Goal: Find specific page/section: Find specific page/section

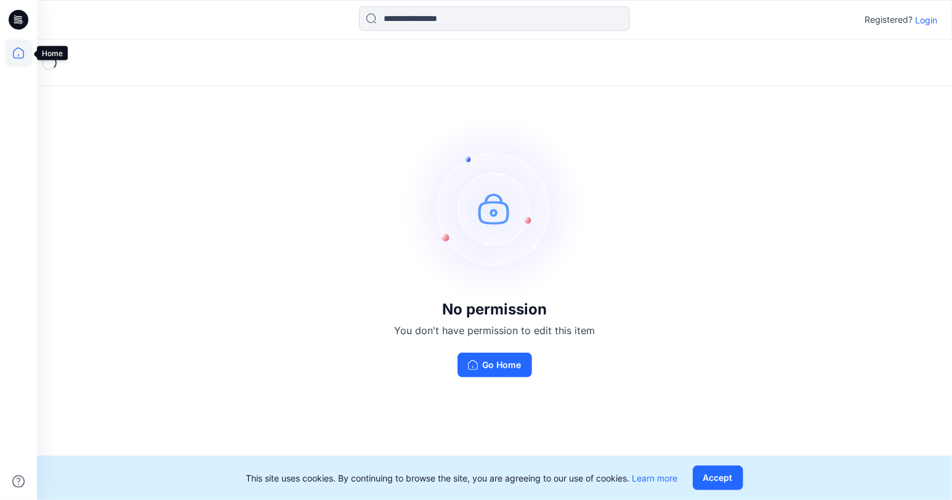
click at [22, 51] on icon at bounding box center [18, 52] width 27 height 27
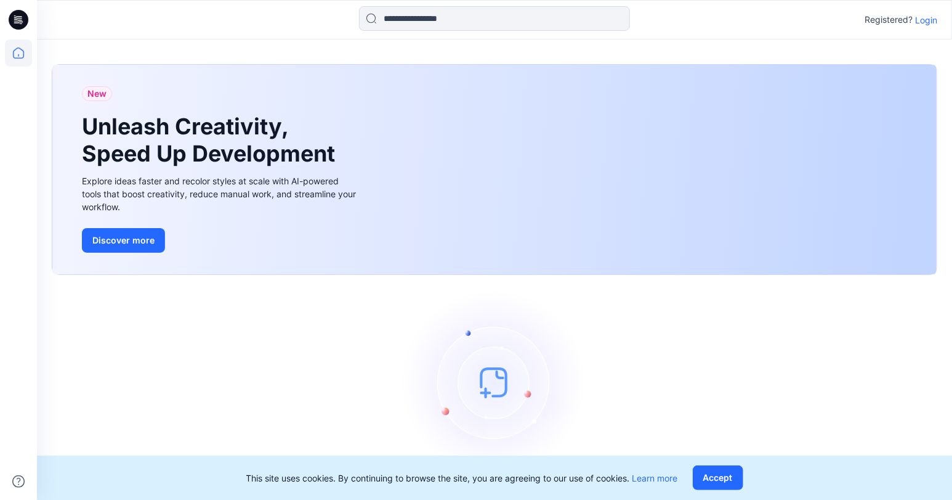
click at [935, 23] on p "Login" at bounding box center [926, 20] width 22 height 13
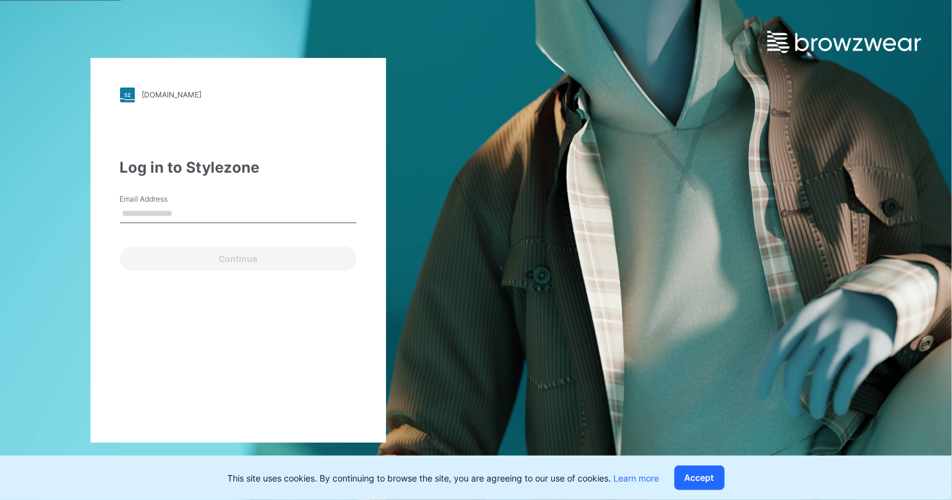
click at [192, 218] on input "Email Address" at bounding box center [238, 214] width 237 height 18
type input "**********"
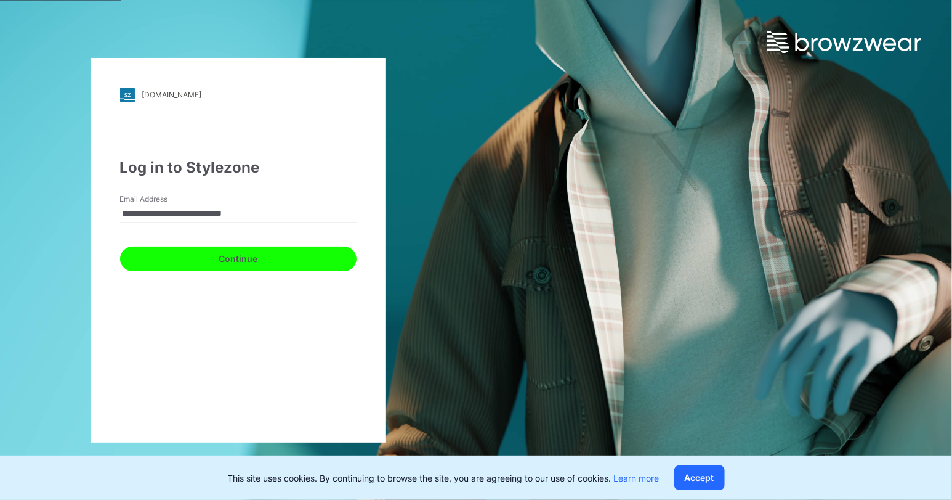
click at [205, 266] on button "Continue" at bounding box center [238, 258] width 237 height 25
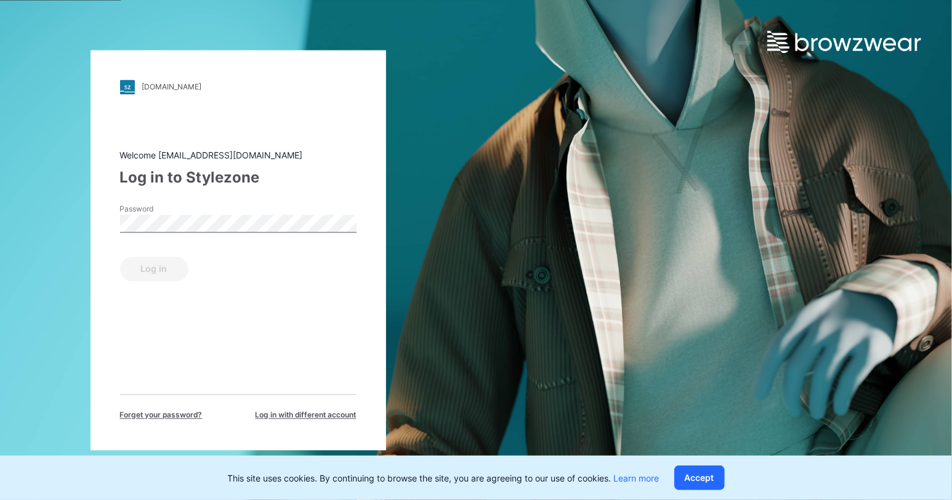
click at [144, 237] on div "Password" at bounding box center [238, 221] width 237 height 37
click at [144, 281] on div "Welcome midori.fukushima@nycalliance.com Log in to Stylezone Password Log in Fo…" at bounding box center [238, 284] width 237 height 272
click at [144, 274] on button "Log in" at bounding box center [154, 268] width 68 height 25
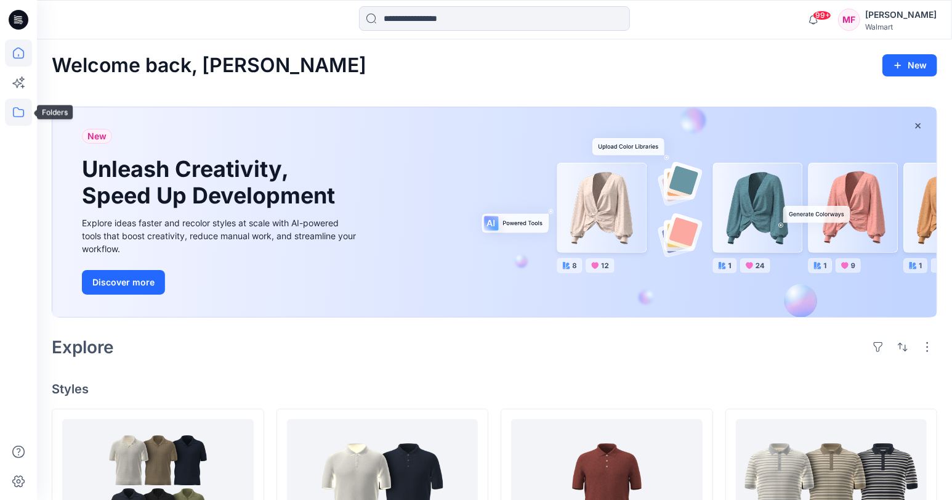
click at [23, 112] on icon at bounding box center [18, 112] width 27 height 27
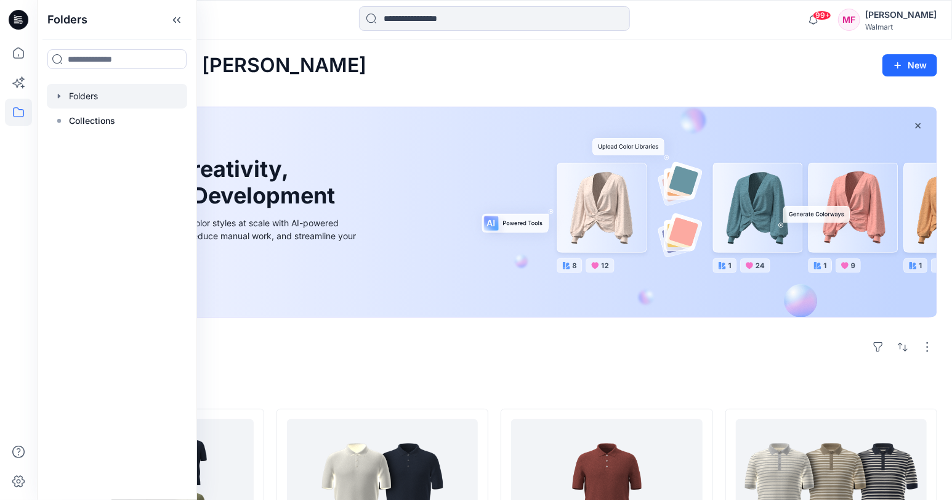
click at [61, 105] on div at bounding box center [117, 96] width 140 height 25
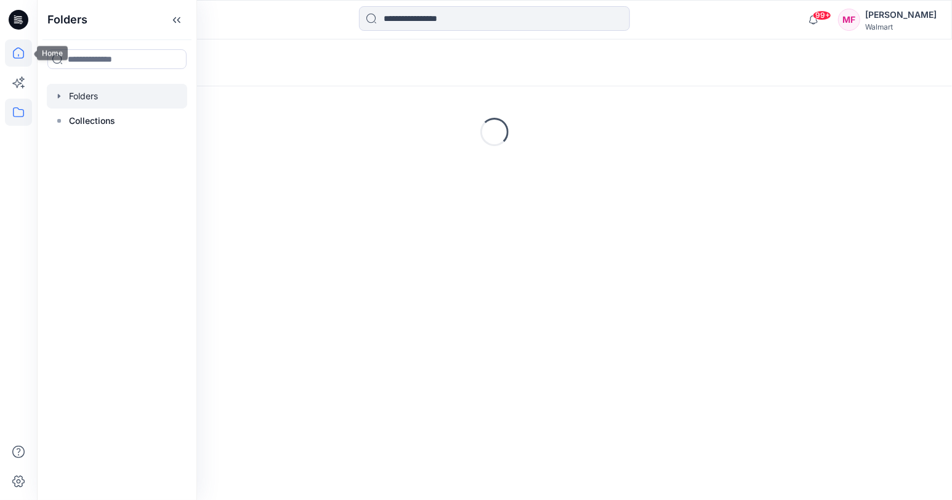
click at [12, 39] on icon at bounding box center [18, 52] width 27 height 27
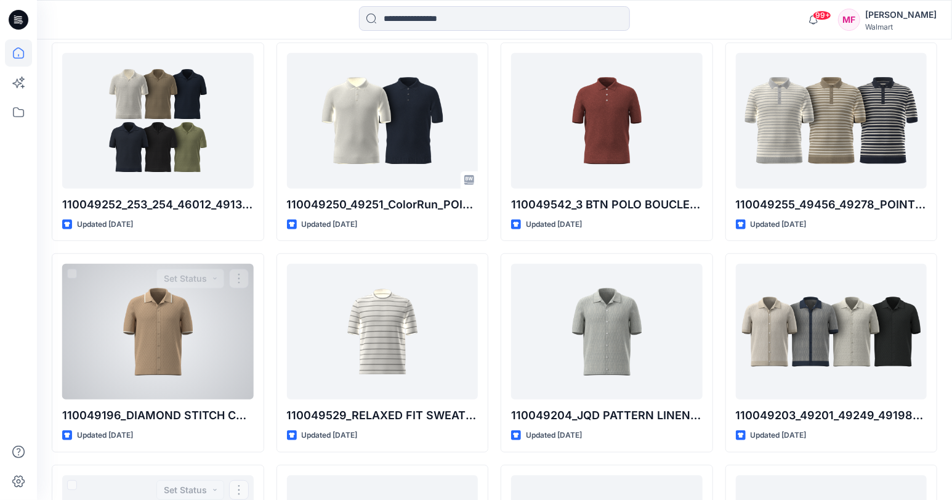
scroll to position [149, 0]
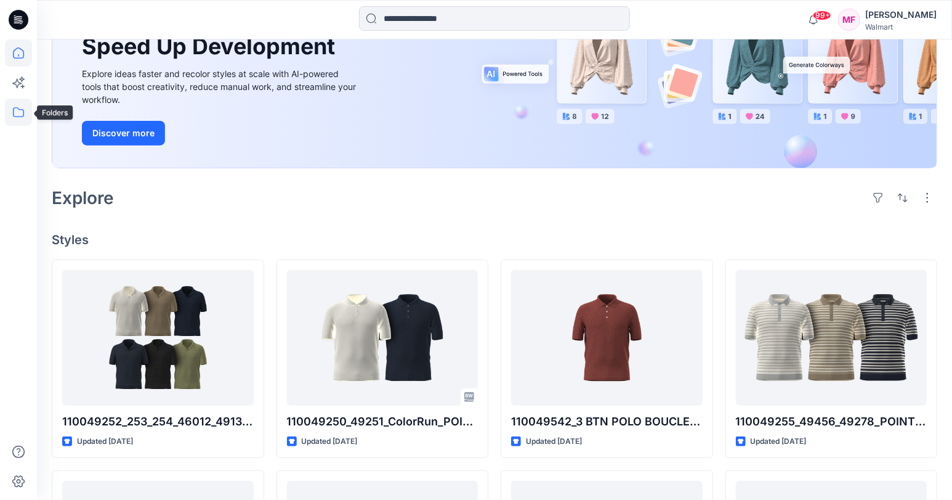
click at [22, 115] on icon at bounding box center [18, 112] width 27 height 27
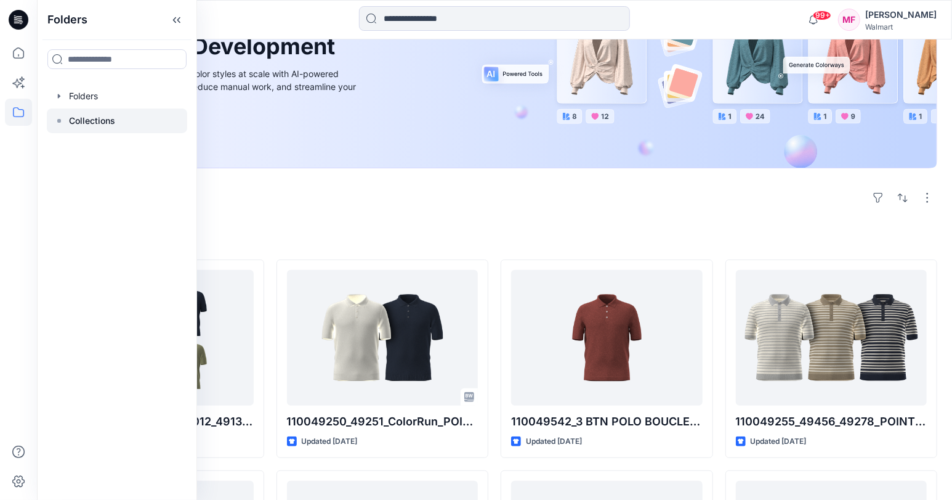
click at [103, 115] on p "Collections" at bounding box center [92, 120] width 46 height 15
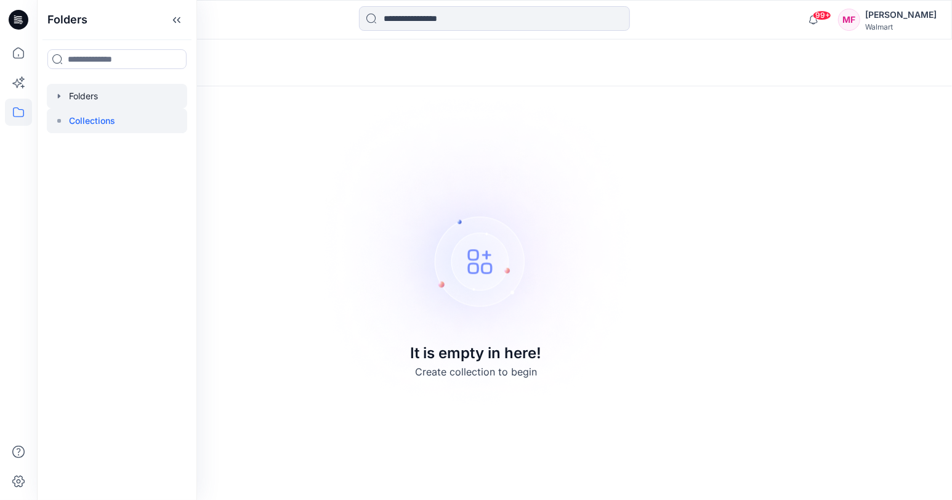
click at [67, 103] on div at bounding box center [117, 96] width 140 height 25
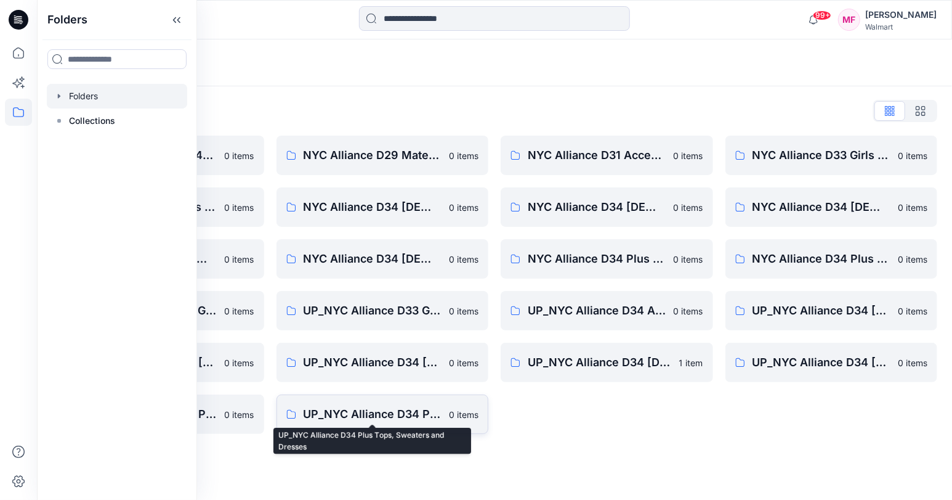
click at [351, 421] on p "UP_NYC Alliance D34 Plus Tops, Sweaters and Dresses" at bounding box center [373, 413] width 139 height 17
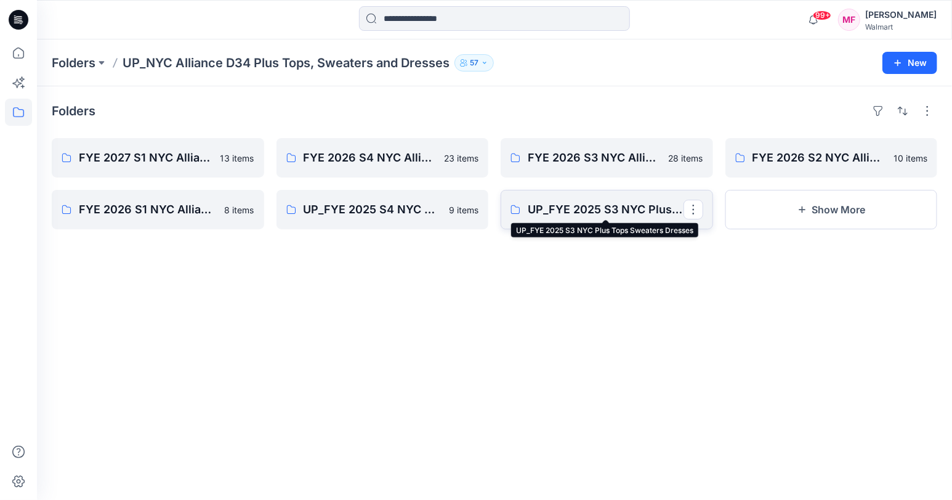
click at [556, 212] on p "UP_FYE 2025 S3 NYC Plus Tops Sweaters Dresses" at bounding box center [606, 209] width 156 height 17
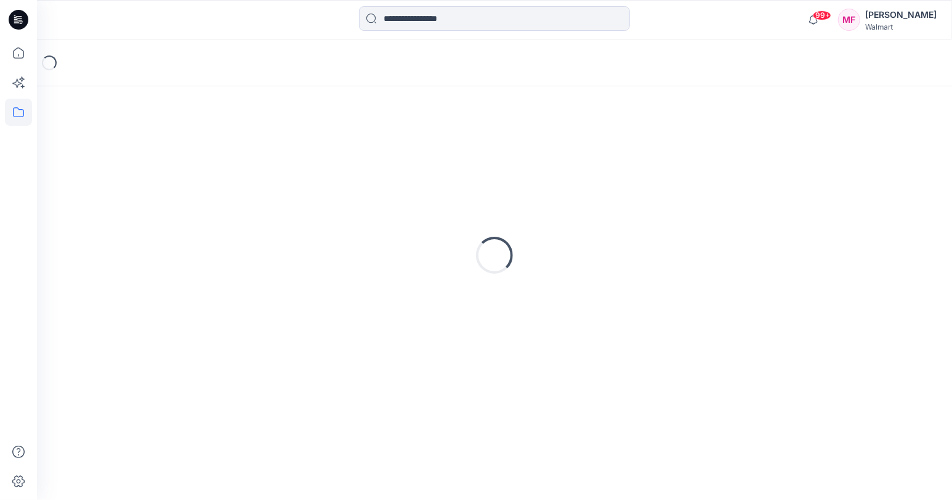
scroll to position [62, 0]
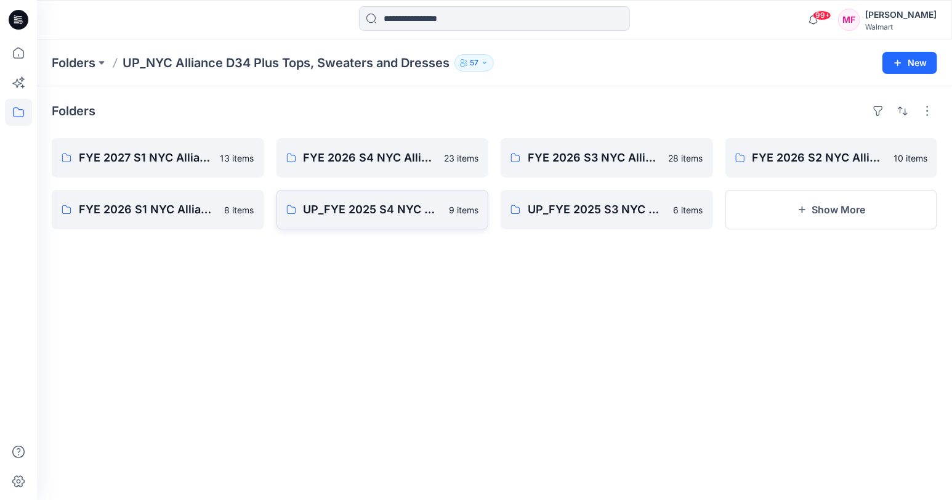
click at [356, 219] on link "UP_FYE 2025 S4 NYC Plus Tops Sweaters Dresses 9 items" at bounding box center [383, 209] width 213 height 39
click at [779, 144] on link "FYE 2026 S2 NYC Alliance Plus Tops & Dresses" at bounding box center [832, 157] width 213 height 39
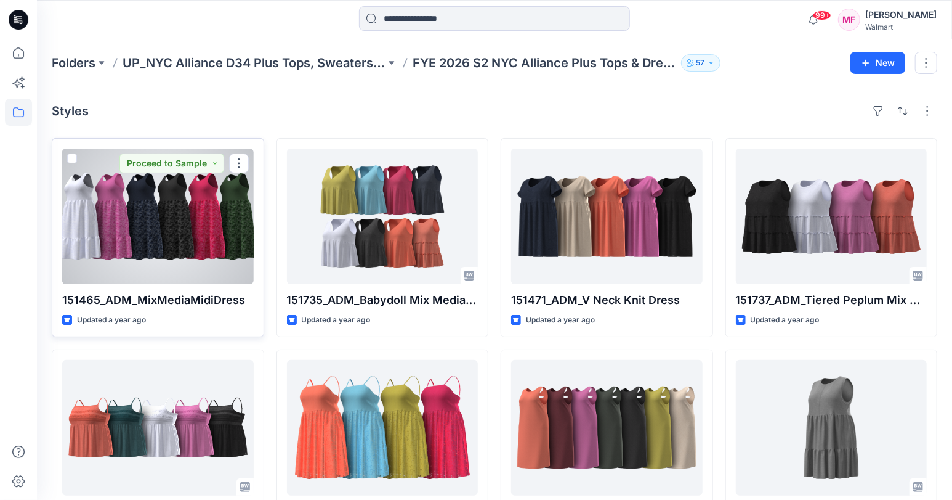
scroll to position [274, 0]
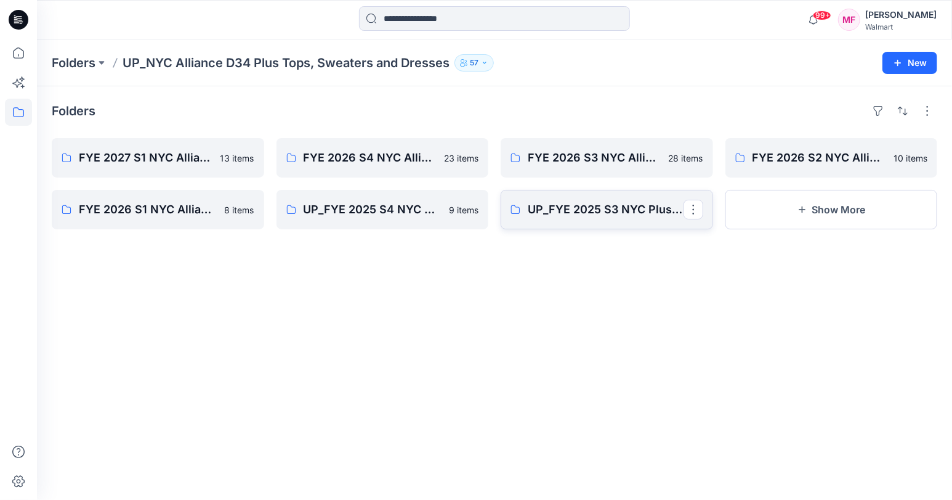
click at [572, 222] on link "UP_FYE 2025 S3 NYC Plus Tops Sweaters Dresses" at bounding box center [607, 209] width 213 height 39
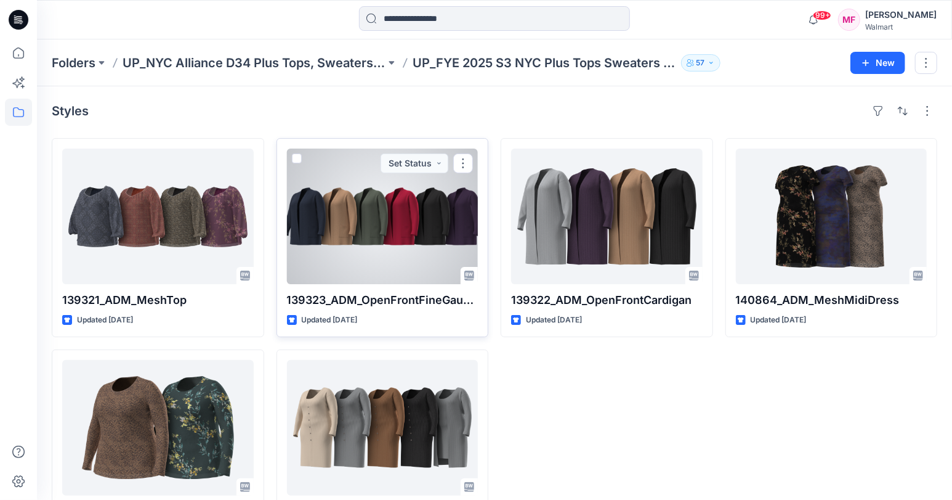
scroll to position [62, 0]
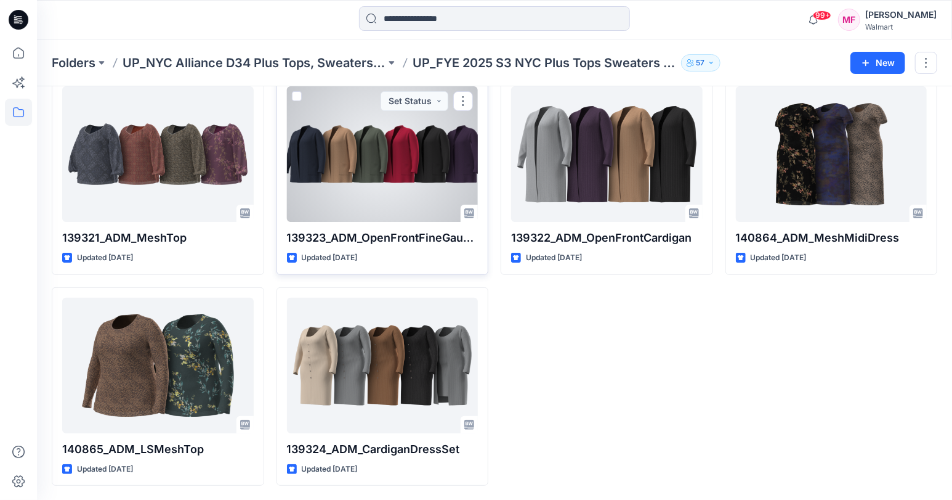
click at [352, 140] on div at bounding box center [383, 154] width 192 height 136
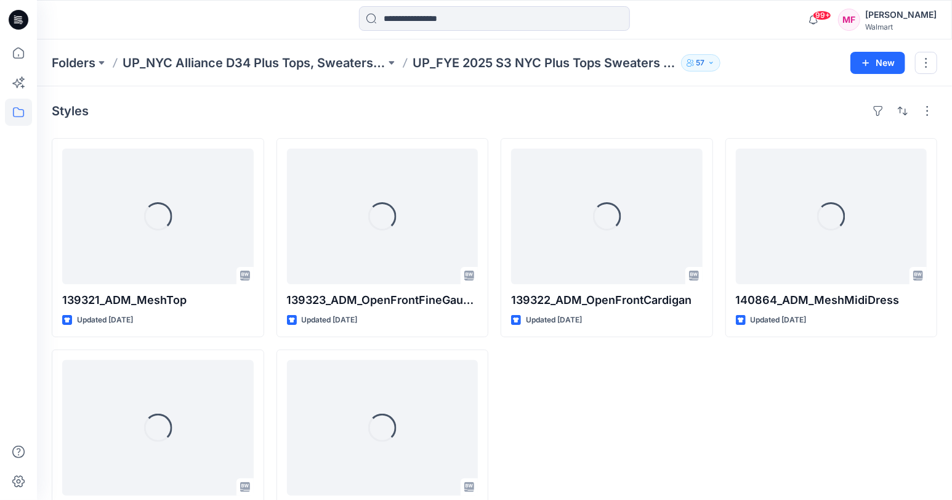
scroll to position [62, 0]
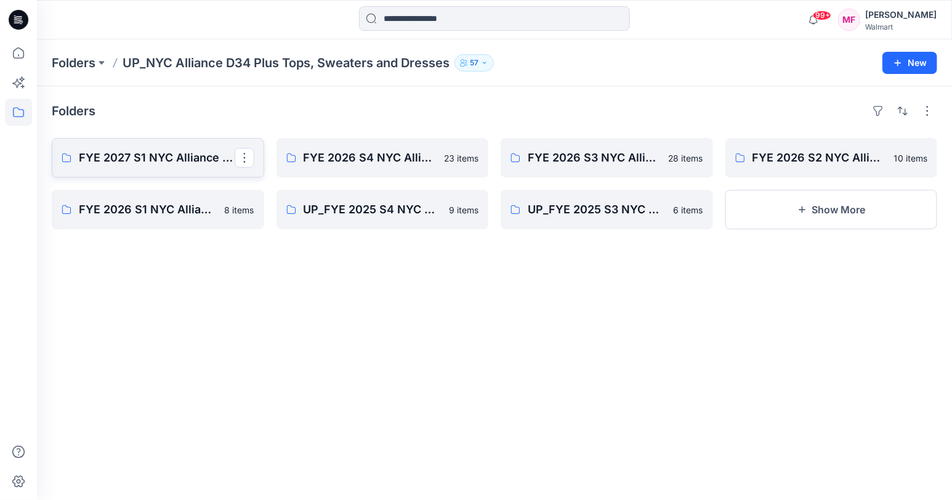
click at [172, 148] on link "FYE 2027 S1 NYC Alliance Plus Tops & Dresses" at bounding box center [158, 157] width 213 height 39
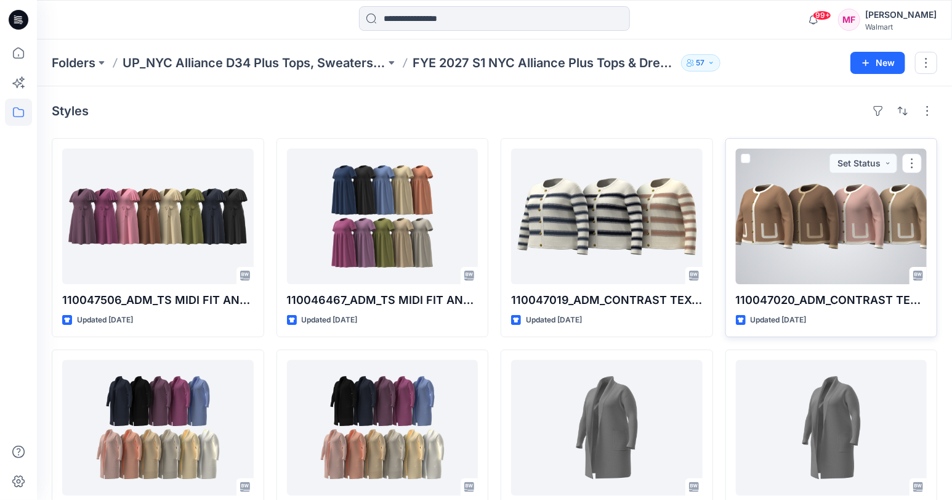
click at [762, 239] on div at bounding box center [832, 216] width 192 height 136
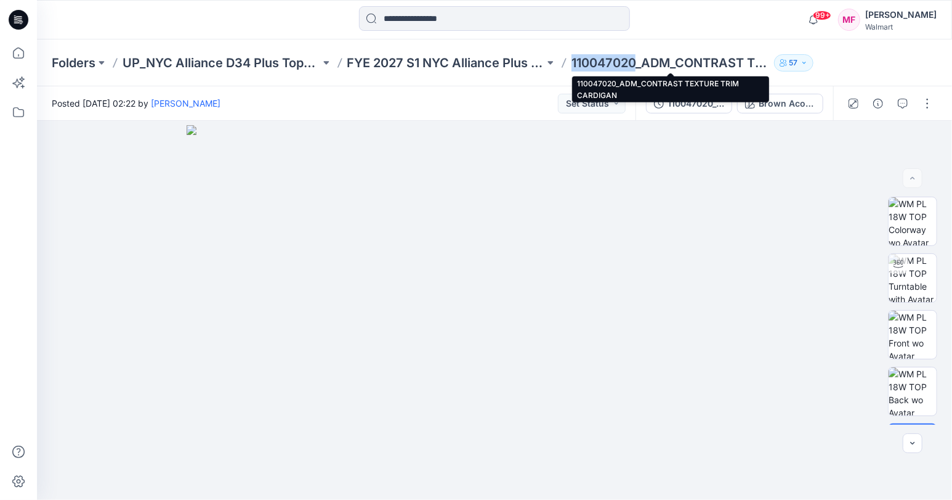
drag, startPoint x: 569, startPoint y: 71, endPoint x: 638, endPoint y: 64, distance: 68.7
click at [638, 64] on div "Folders UP_NYC Alliance D34 Plus Tops, Sweaters and Dresses FYE 2027 S1 NYC All…" at bounding box center [447, 62] width 790 height 17
copy p "110047020"
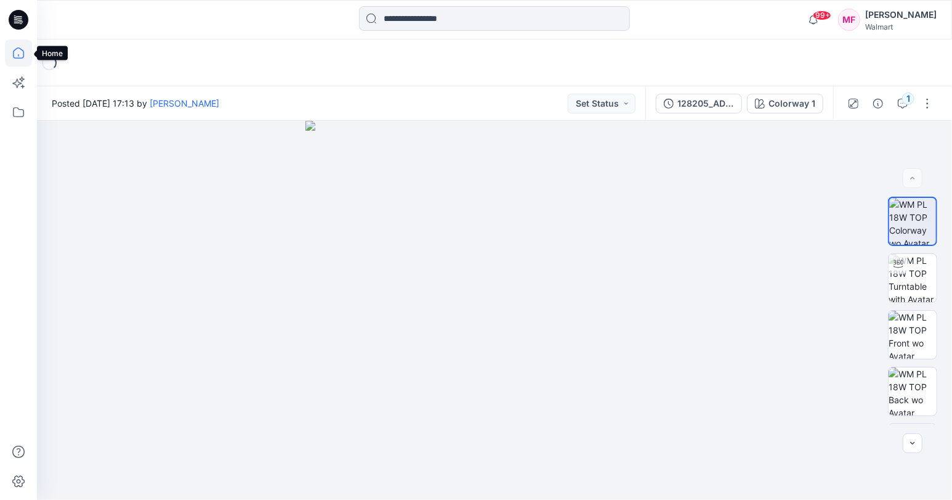
click at [9, 55] on icon at bounding box center [18, 52] width 27 height 27
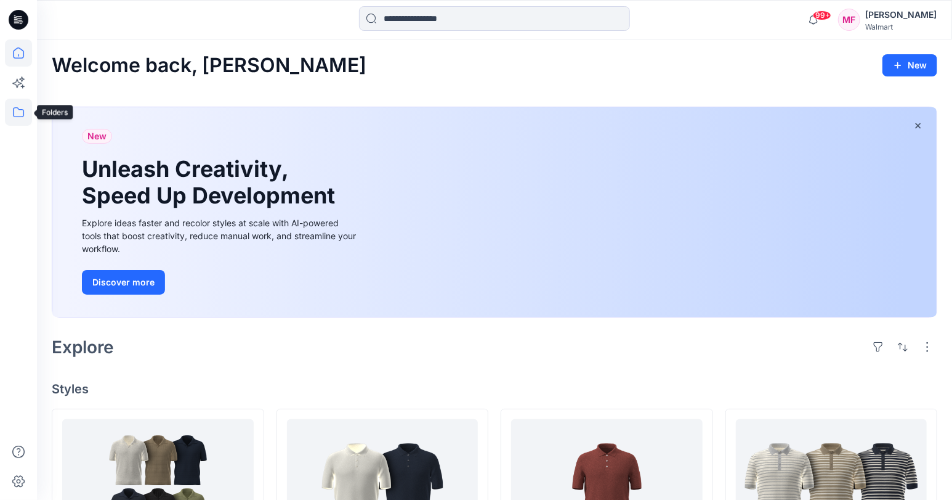
click at [19, 117] on icon at bounding box center [18, 112] width 27 height 27
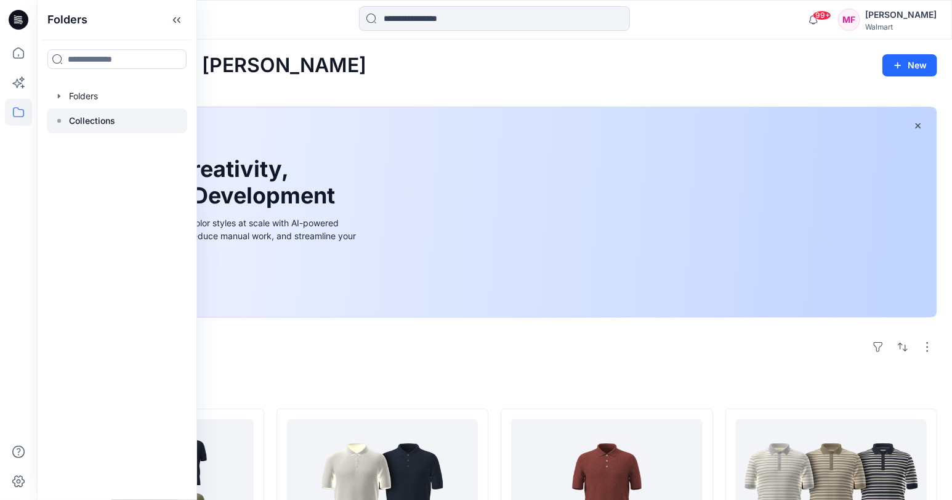
click at [94, 123] on p "Collections" at bounding box center [92, 120] width 46 height 15
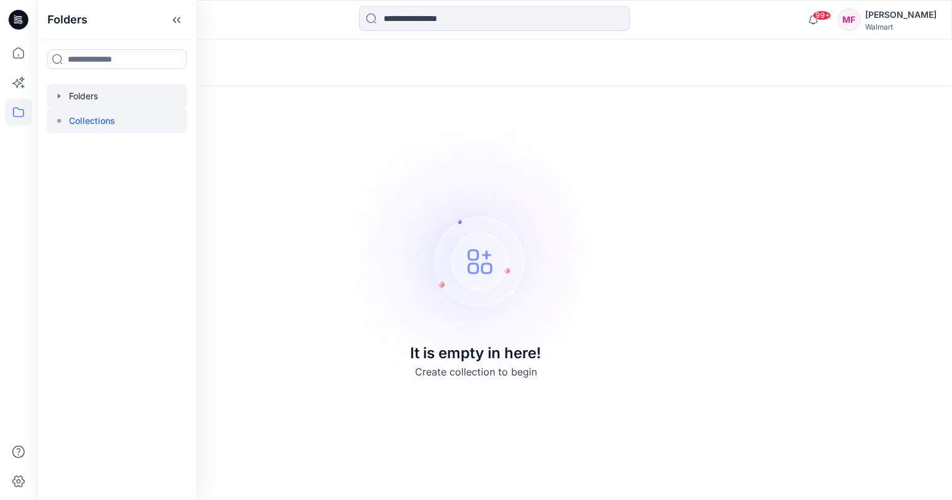
click at [91, 91] on div at bounding box center [117, 96] width 140 height 25
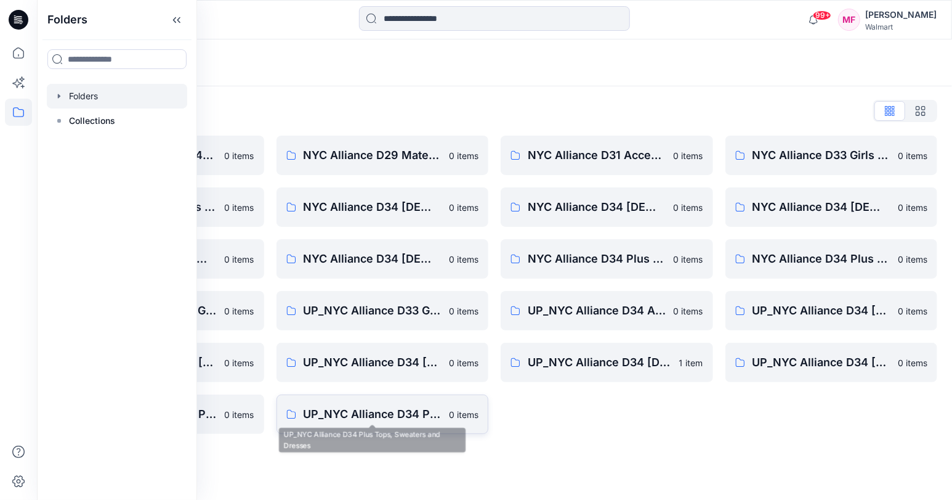
click at [409, 405] on link "UP_NYC Alliance D34 Plus Tops, Sweaters and Dresses 0 items" at bounding box center [383, 413] width 213 height 39
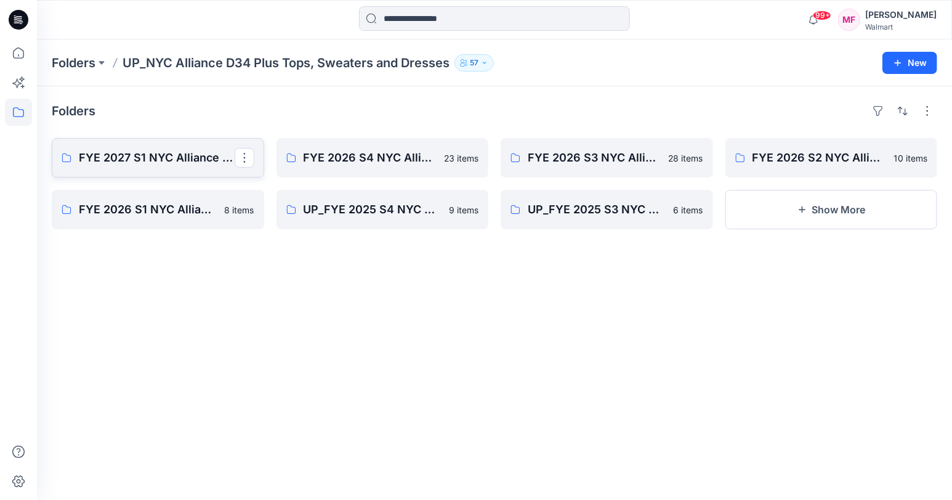
click at [123, 150] on p "FYE 2027 S1 NYC Alliance Plus Tops & Dresses" at bounding box center [157, 157] width 156 height 17
click at [743, 198] on button "Show More" at bounding box center [832, 209] width 213 height 39
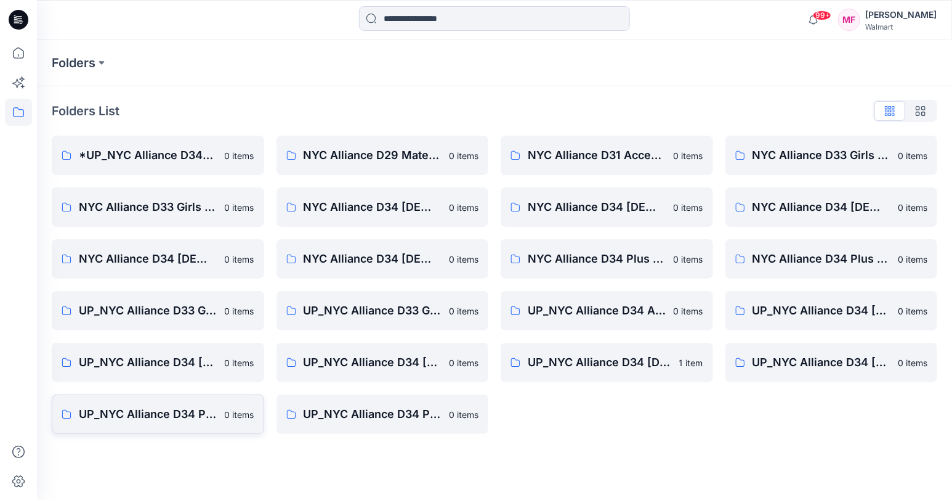
click at [126, 400] on link "UP_NYC Alliance D34 Plus Tops, Dresses and Sweaters 0 items" at bounding box center [158, 413] width 213 height 39
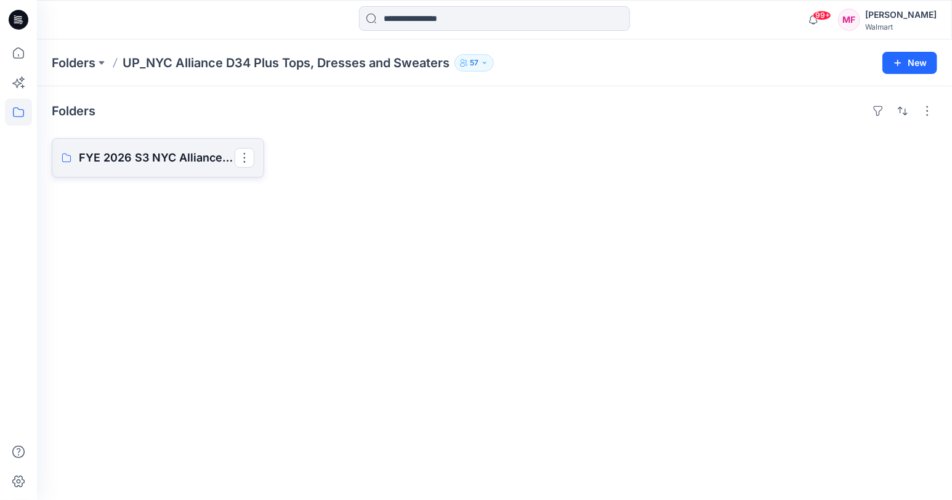
click at [166, 165] on p "FYE 2026 S3 NYC Alliance Plus Tops & Dresses" at bounding box center [157, 157] width 156 height 17
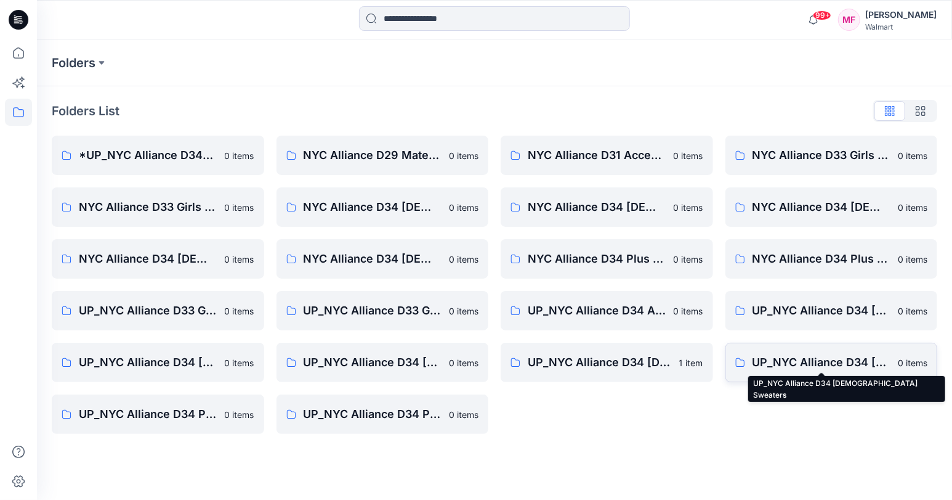
click at [763, 356] on p "UP_NYC Alliance D34 [DEMOGRAPHIC_DATA] Sweaters" at bounding box center [822, 362] width 139 height 17
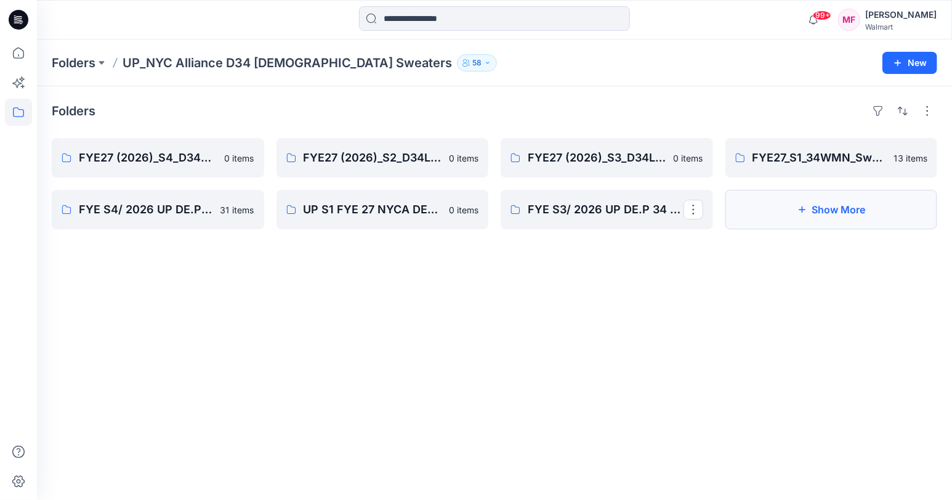
click at [841, 215] on button "Show More" at bounding box center [832, 209] width 213 height 39
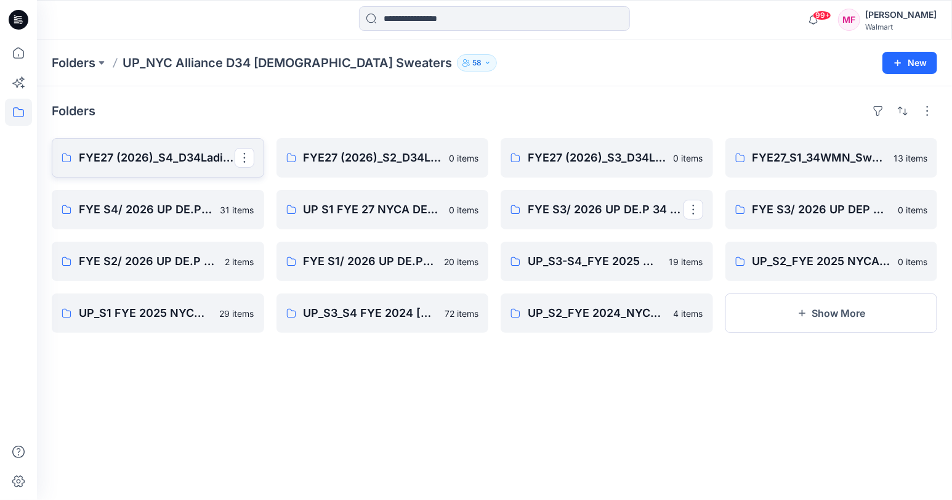
click at [150, 176] on link "FYE27 (2026)_S4_D34Ladies_Sweaters_NYCA" at bounding box center [158, 157] width 213 height 39
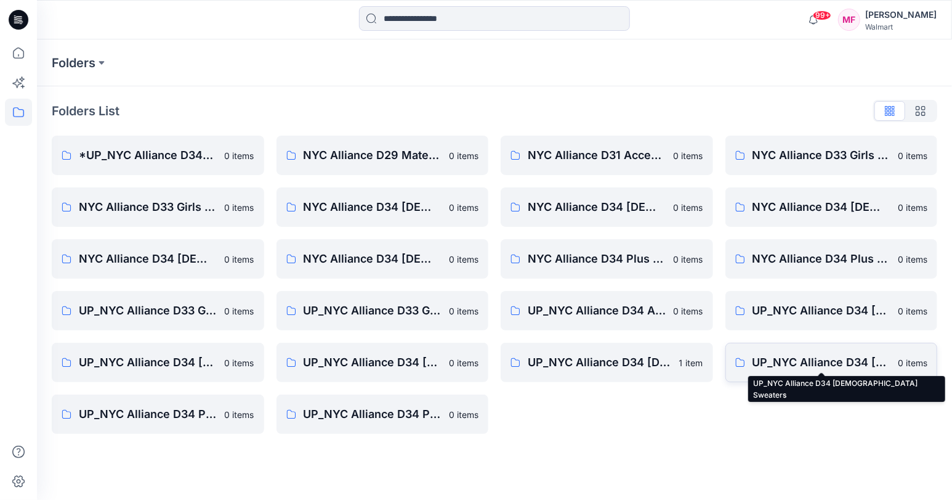
click at [772, 360] on p "UP_NYC Alliance D34 [DEMOGRAPHIC_DATA] Sweaters" at bounding box center [822, 362] width 139 height 17
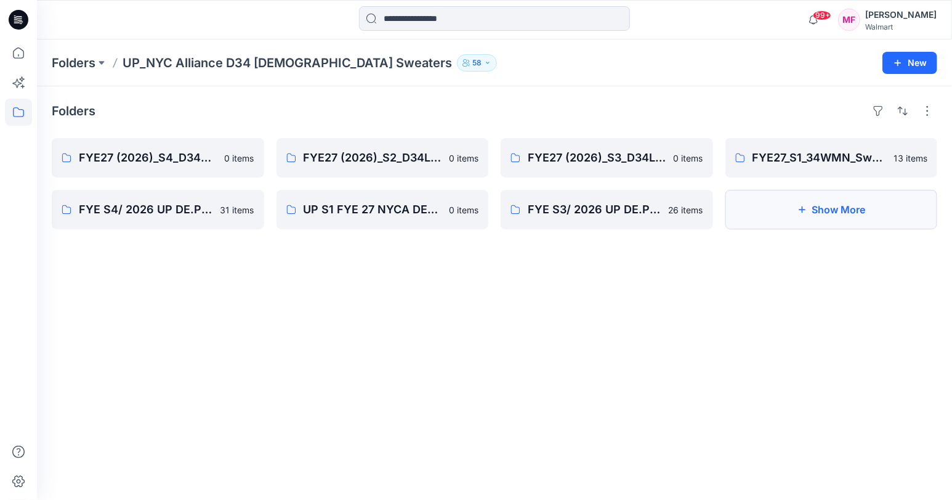
click at [789, 205] on button "Show More" at bounding box center [832, 209] width 213 height 39
